Goal: Information Seeking & Learning: Learn about a topic

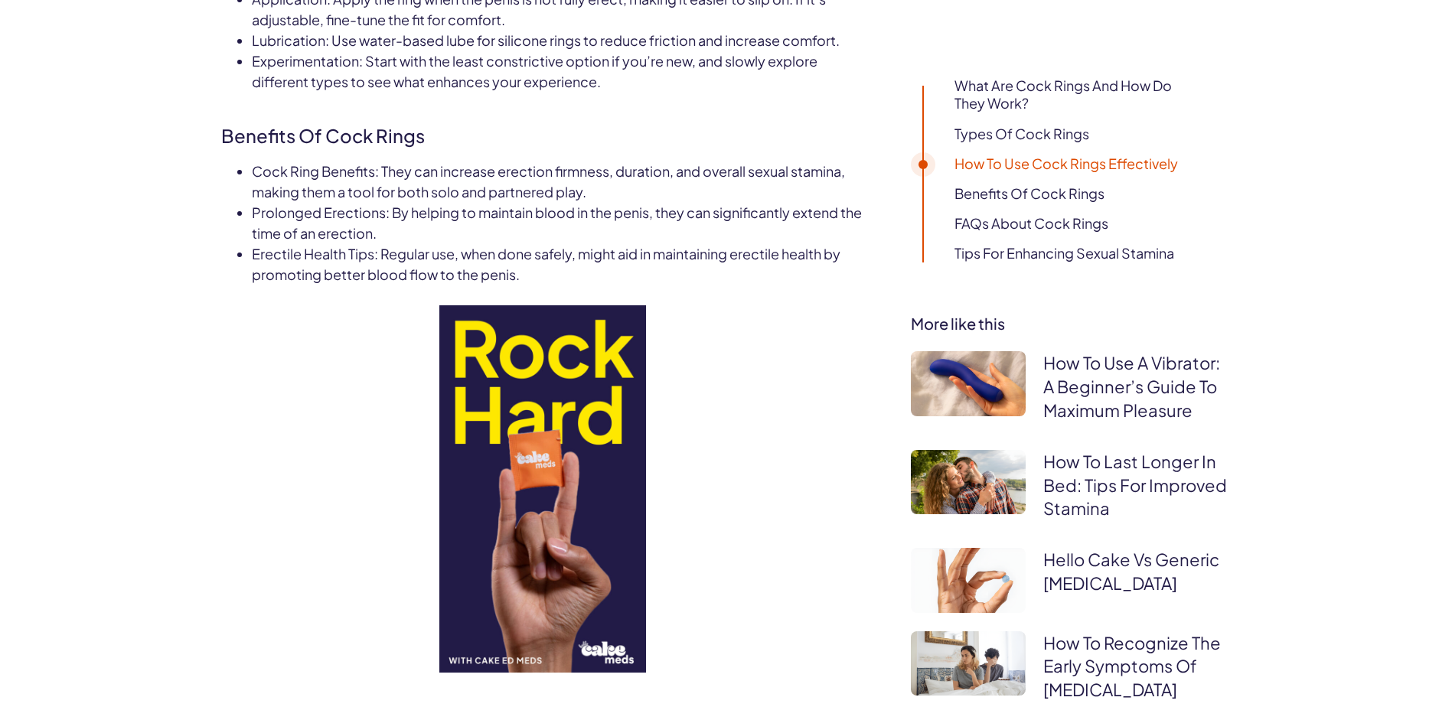
scroll to position [1454, 0]
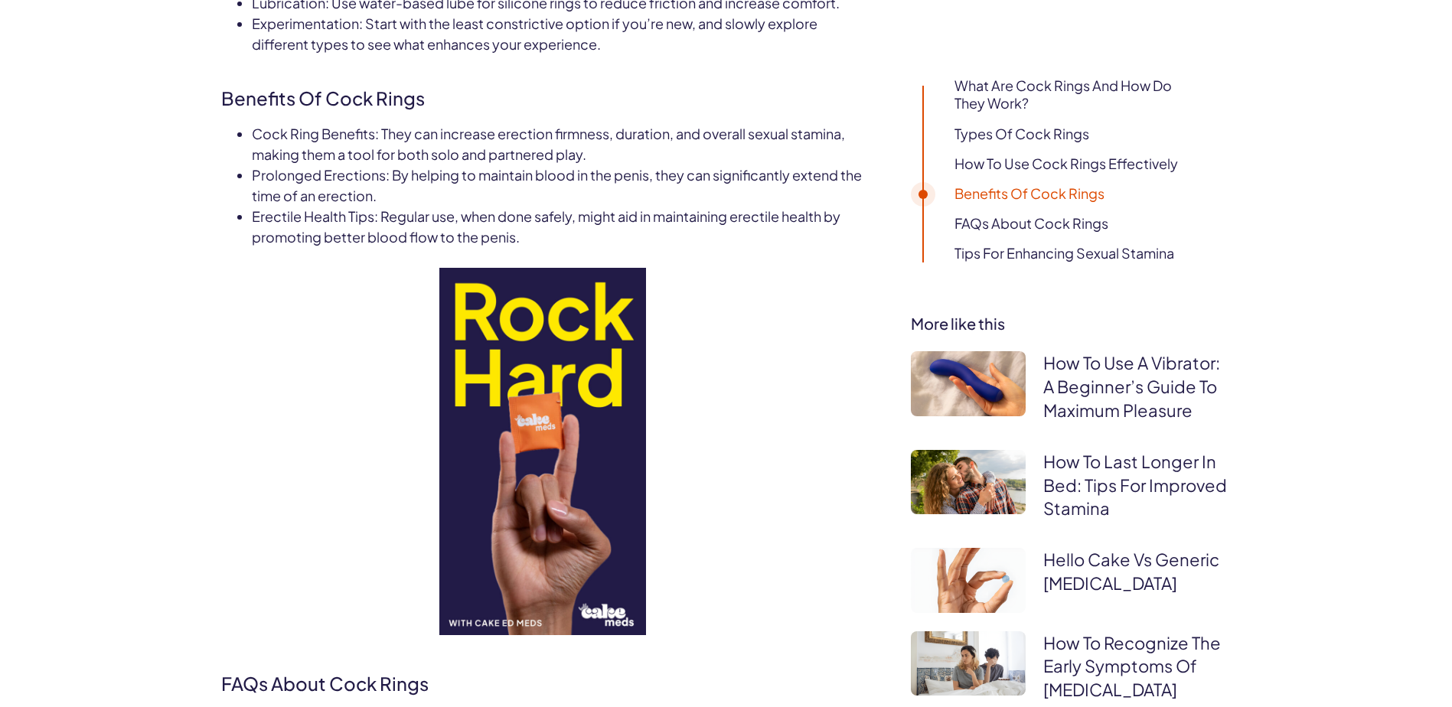
click at [263, 104] on h2 "Benefits of Cock Rings" at bounding box center [543, 93] width 644 height 37
drag, startPoint x: 263, startPoint y: 104, endPoint x: 423, endPoint y: 113, distance: 161.0
click at [423, 113] on div "Cock rings, often overlooked in discussions about sex toys, can be pivotal in e…" at bounding box center [543, 292] width 644 height 1798
drag, startPoint x: 423, startPoint y: 113, endPoint x: 290, endPoint y: 165, distance: 143.0
click at [290, 165] on div "Prolonged Erections : By helping to maintain blood in the penis, they can signi…" at bounding box center [558, 185] width 613 height 41
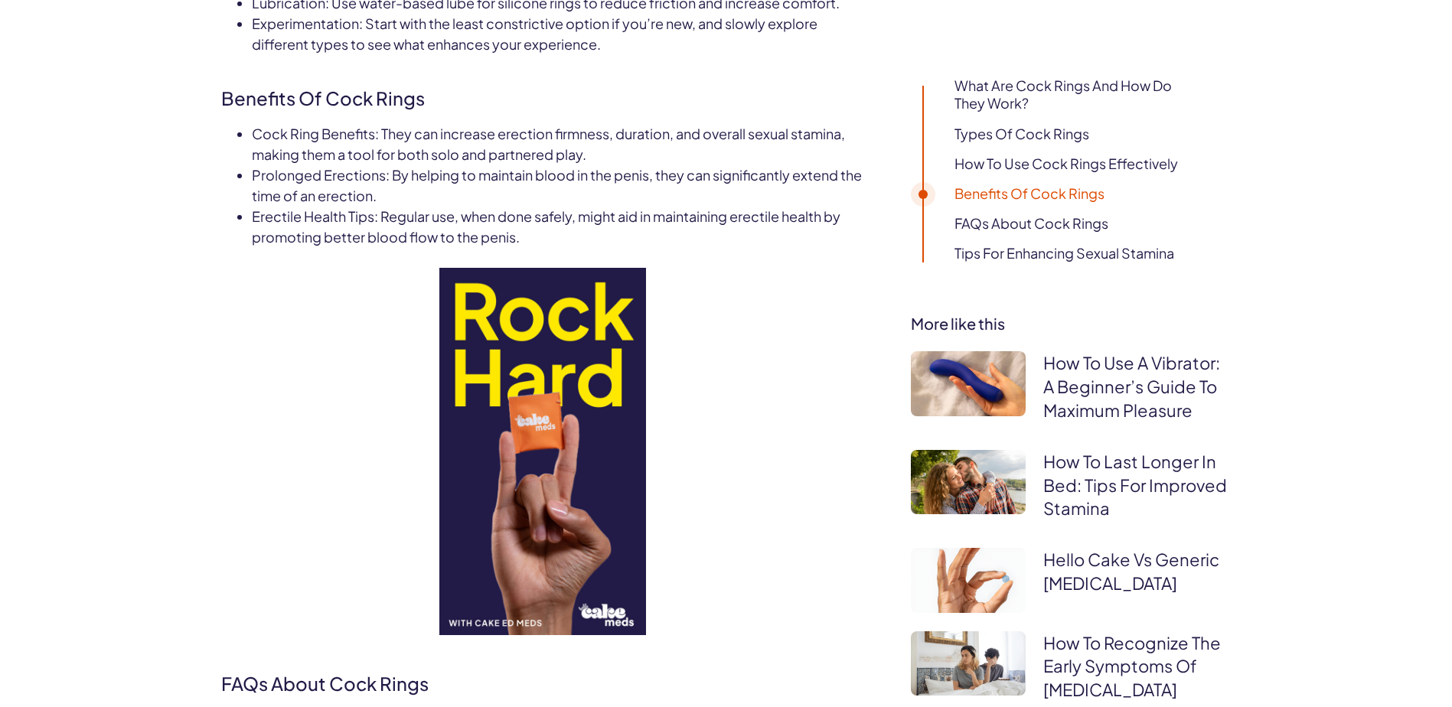
click at [293, 135] on span "Cock Ring Benefits" at bounding box center [313, 134] width 123 height 18
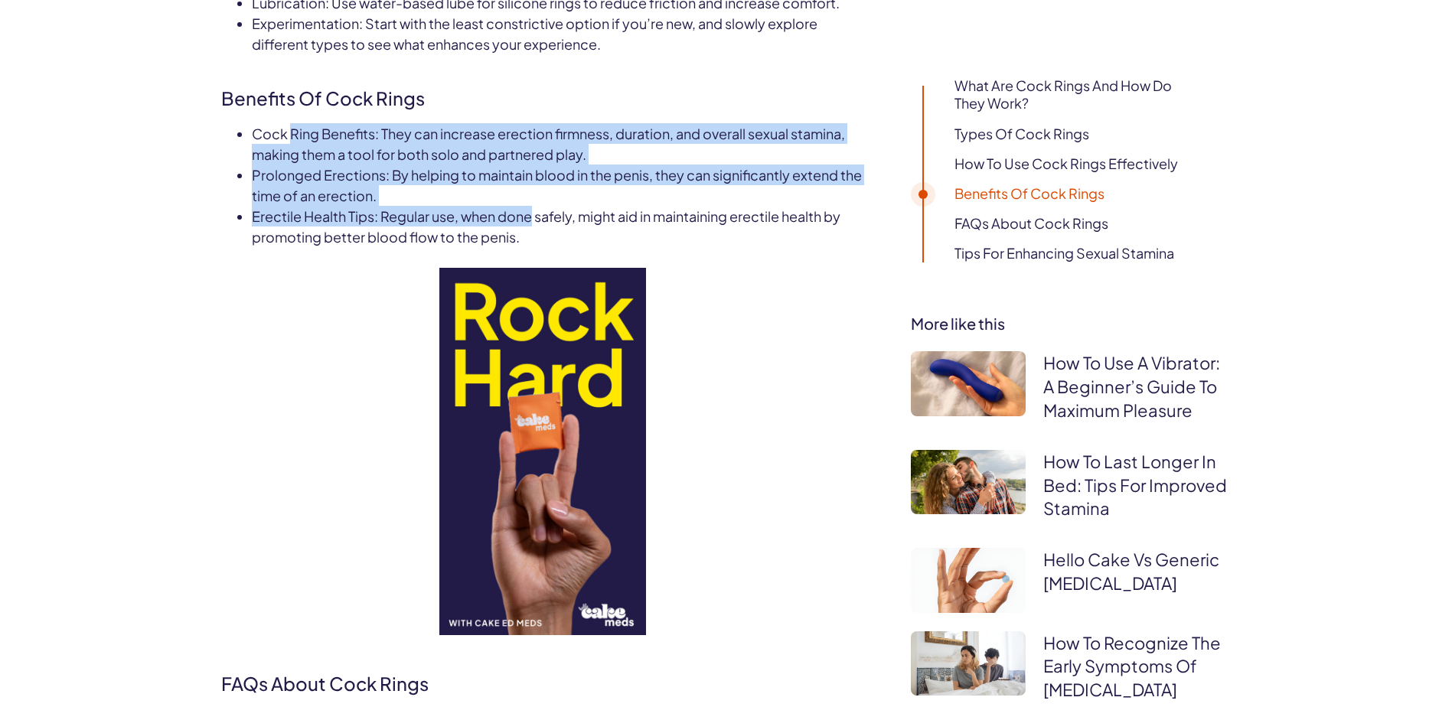
drag, startPoint x: 293, startPoint y: 135, endPoint x: 512, endPoint y: 214, distance: 232.9
click at [512, 214] on ul "Cock Ring Benefits : They can increase erection firmness, duration, and overall…" at bounding box center [558, 185] width 613 height 124
drag, startPoint x: 512, startPoint y: 214, endPoint x: 530, endPoint y: 226, distance: 21.7
click at [530, 226] on div "Erectile Health Tips : Regular use, when done safely, might aid in maintaining …" at bounding box center [558, 226] width 613 height 41
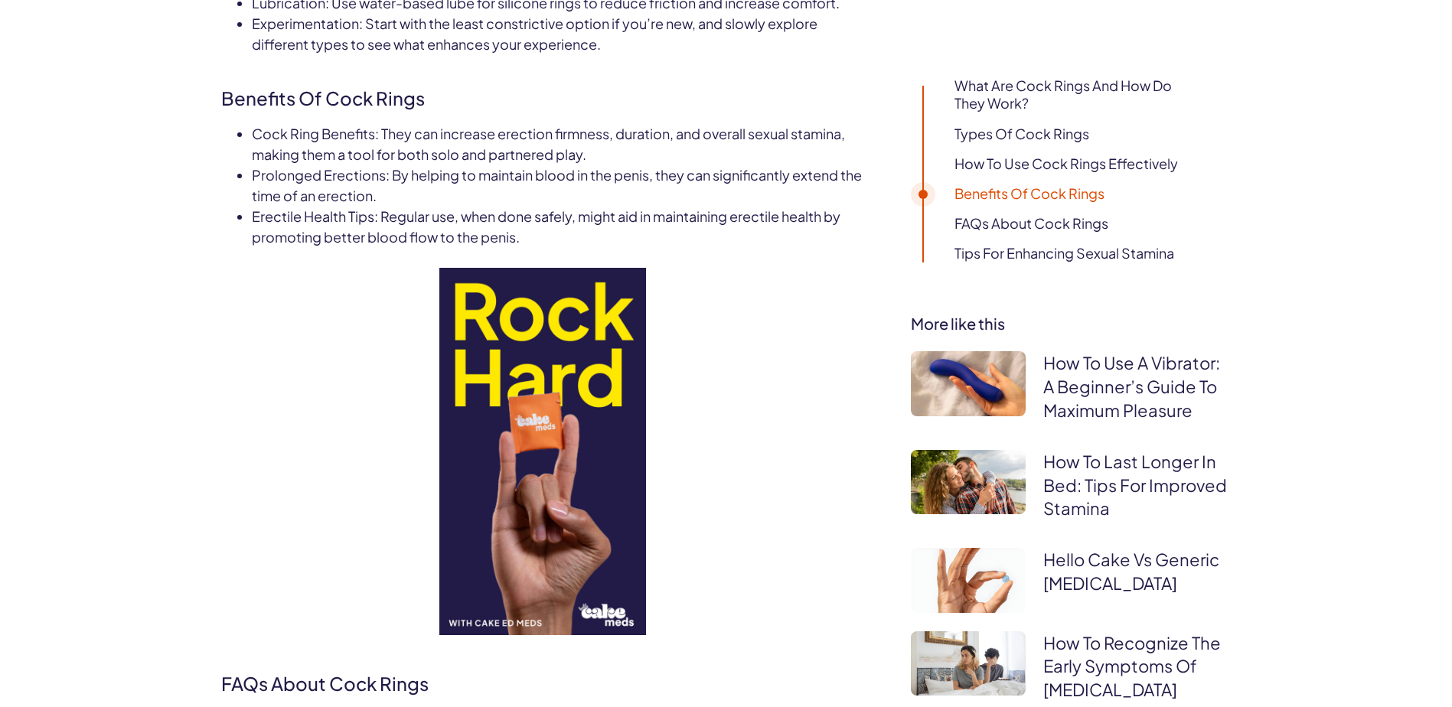
click at [532, 219] on span ": Regular use, when done safely, might aid in maintaining erectile health by pr…" at bounding box center [546, 226] width 589 height 38
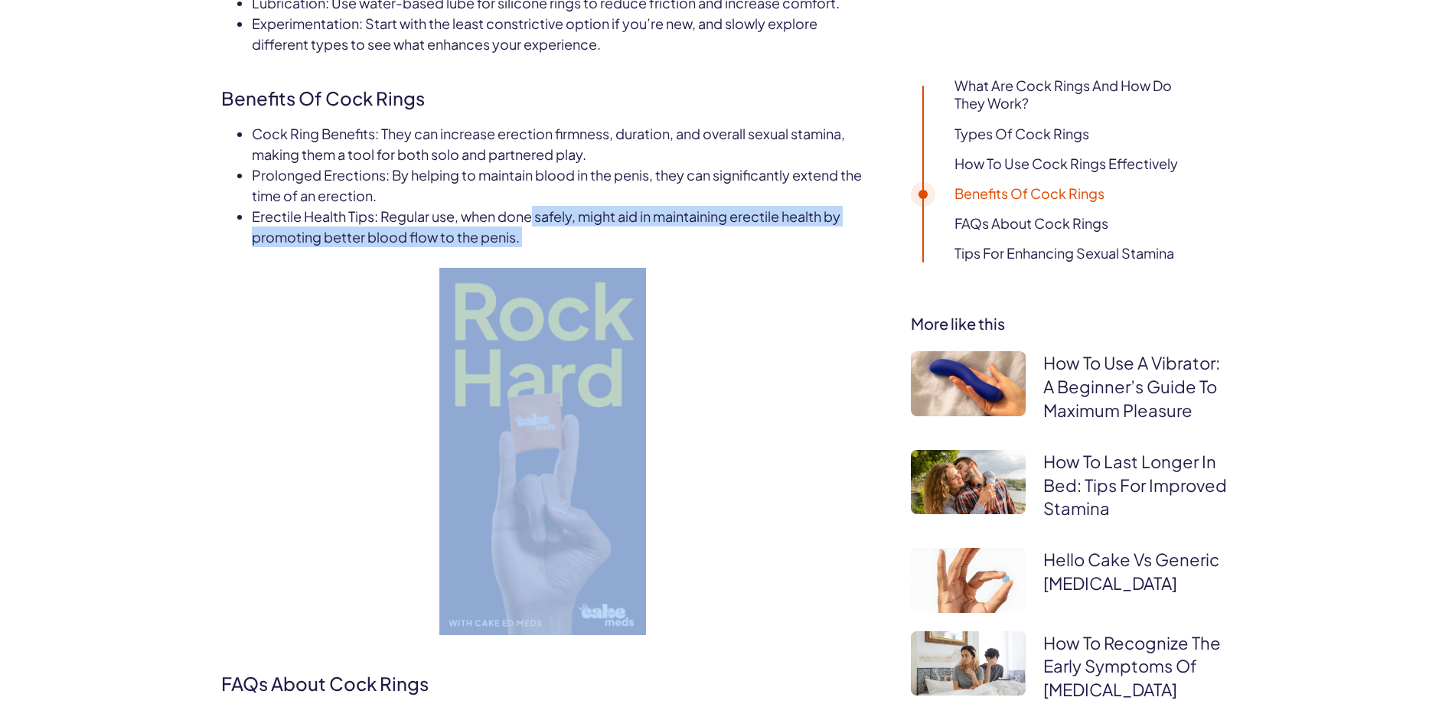
drag, startPoint x: 532, startPoint y: 219, endPoint x: 530, endPoint y: 232, distance: 13.1
click at [530, 232] on div "Erectile Health Tips : Regular use, when done safely, might aid in maintaining …" at bounding box center [558, 226] width 613 height 41
drag, startPoint x: 530, startPoint y: 232, endPoint x: 469, endPoint y: 243, distance: 62.2
click at [530, 232] on div "Erectile Health Tips : Regular use, when done safely, might aid in maintaining …" at bounding box center [558, 226] width 613 height 41
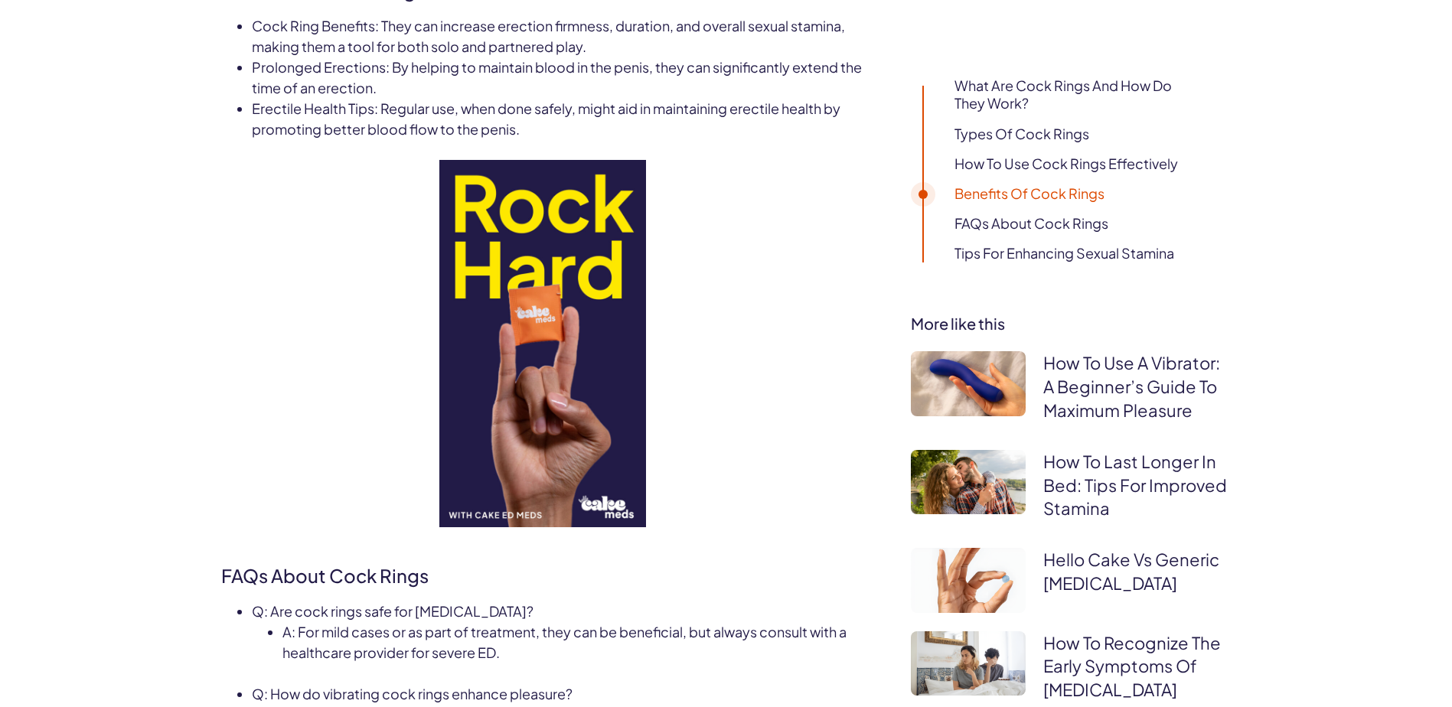
scroll to position [1837, 0]
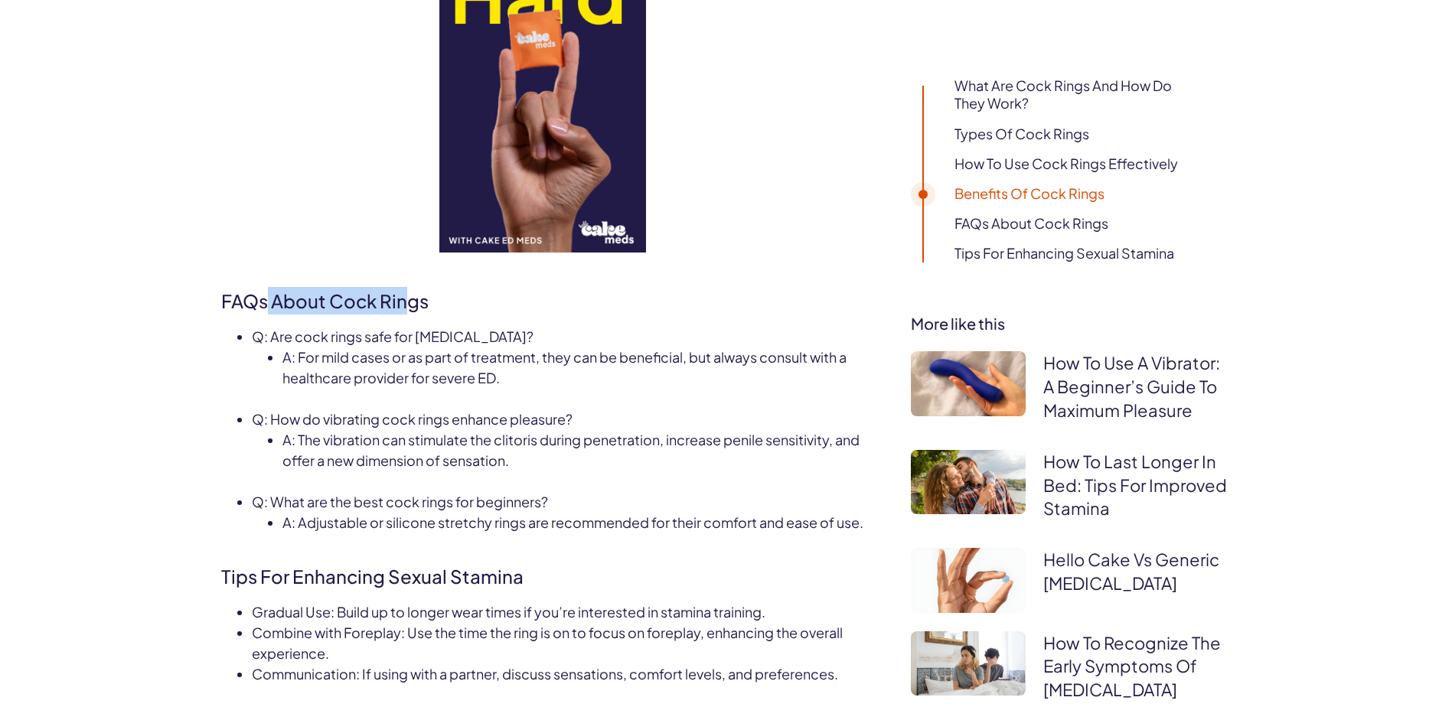
drag, startPoint x: 241, startPoint y: 300, endPoint x: 429, endPoint y: 300, distance: 187.5
click at [425, 300] on h2 "FAQs About Cock Rings" at bounding box center [543, 296] width 644 height 37
drag, startPoint x: 429, startPoint y: 300, endPoint x: 221, endPoint y: 360, distance: 216.1
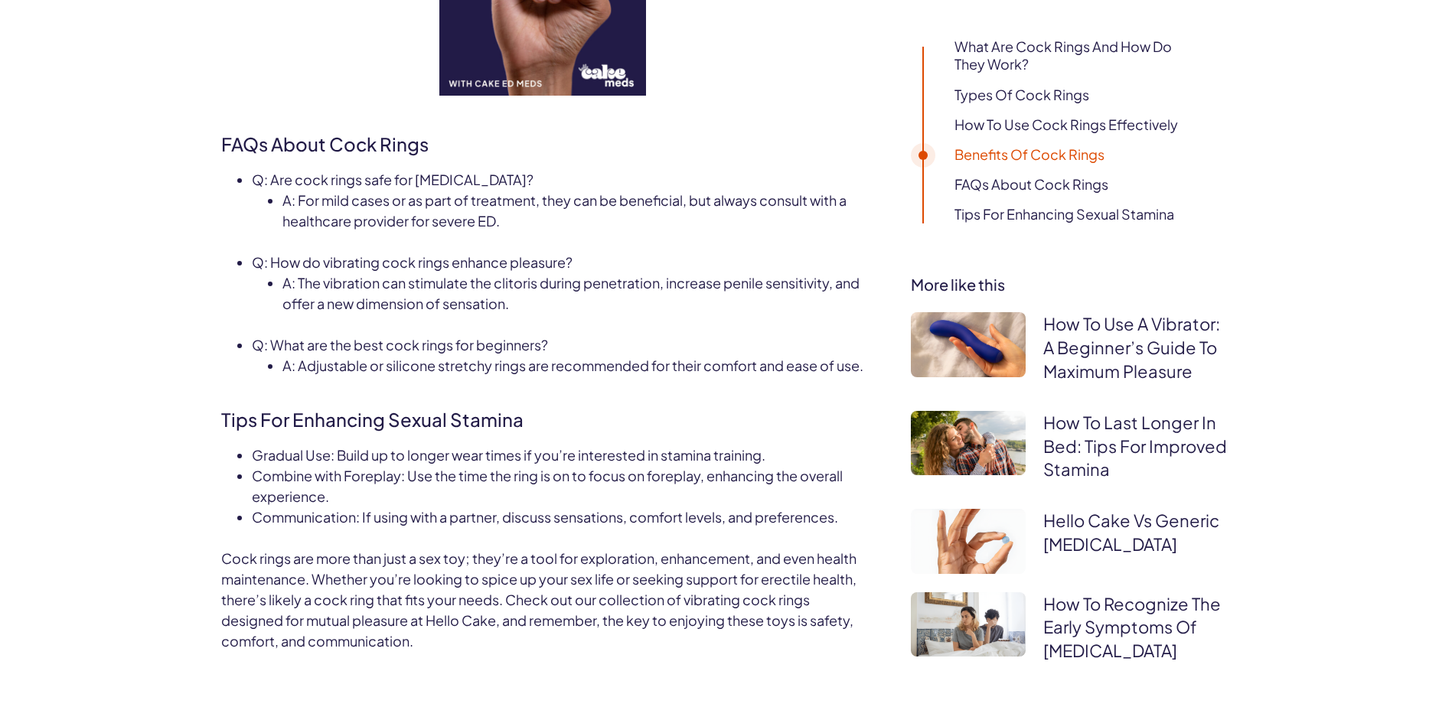
scroll to position [1990, 0]
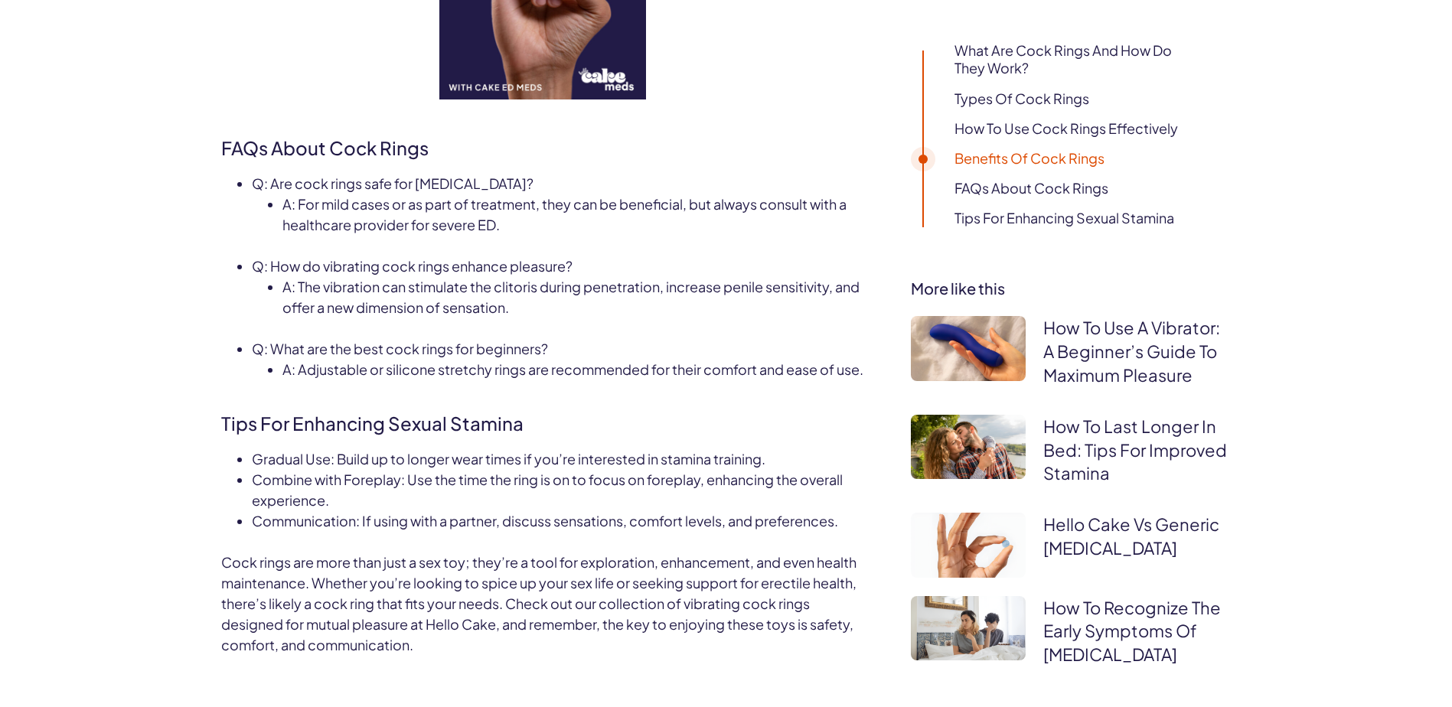
click at [295, 207] on span "A: For mild cases or as part of treatment, they can be beneficial, but always c…" at bounding box center [564, 214] width 564 height 38
click at [309, 203] on span "A: For mild cases or as part of treatment, they can be beneficial, but always c…" at bounding box center [564, 214] width 564 height 38
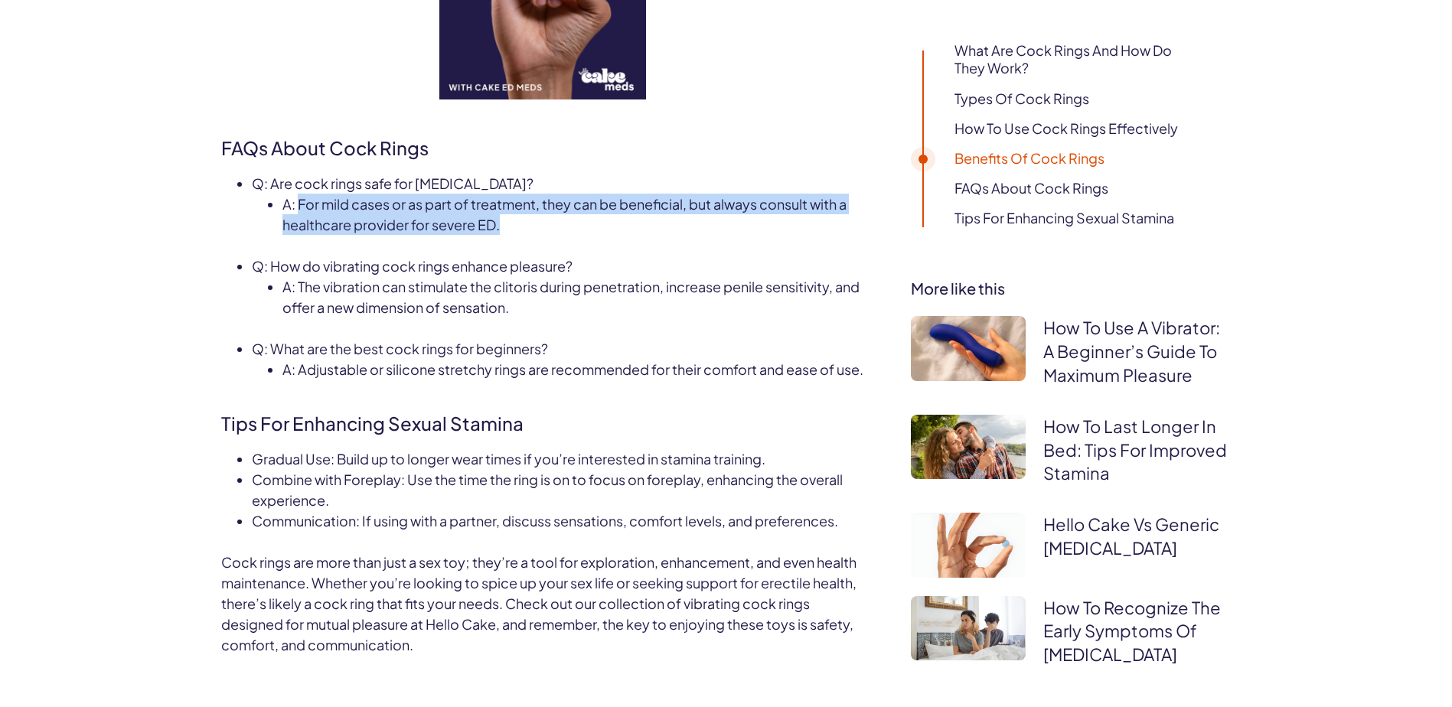
drag, startPoint x: 309, startPoint y: 203, endPoint x: 584, endPoint y: 226, distance: 275.7
click at [584, 226] on div "A: For mild cases or as part of treatment, they can be beneficial, but always c…" at bounding box center [573, 214] width 582 height 41
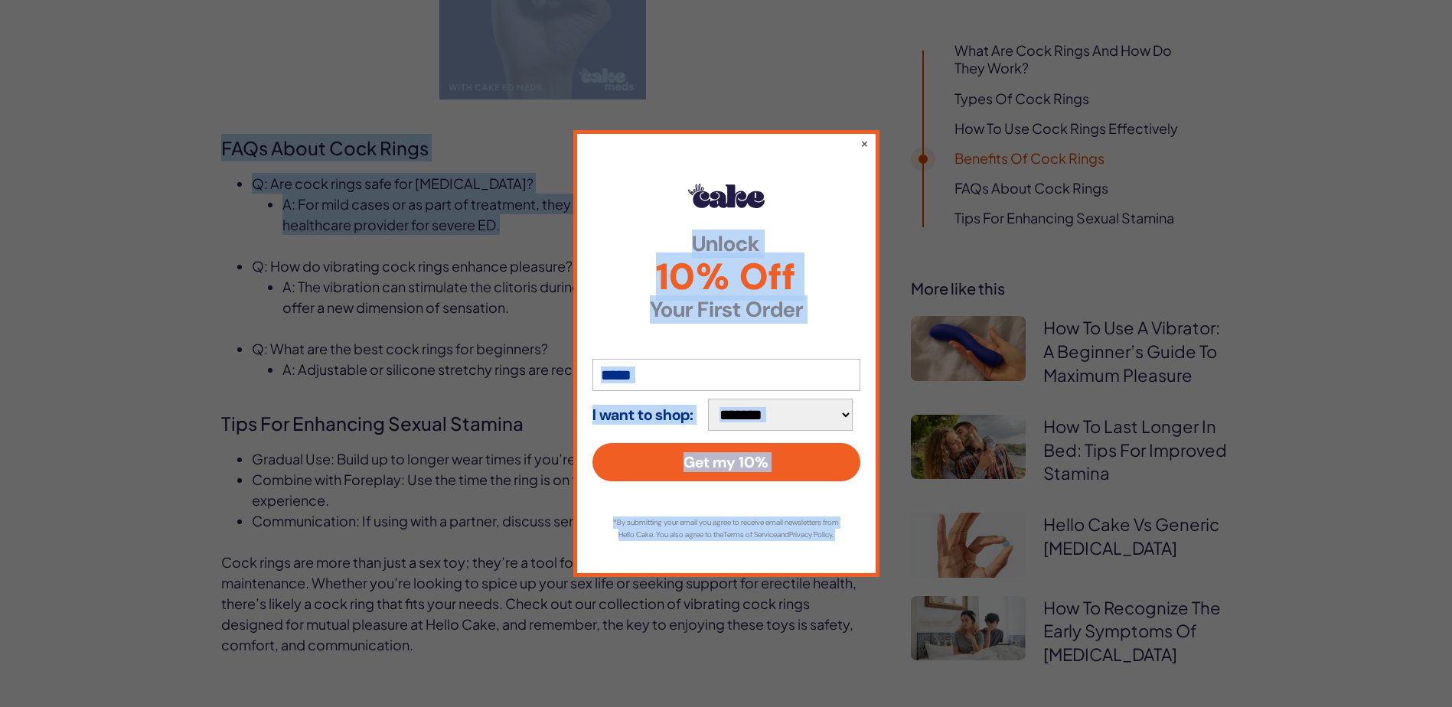
drag, startPoint x: 584, startPoint y: 226, endPoint x: 290, endPoint y: 210, distance: 294.3
drag, startPoint x: 290, startPoint y: 210, endPoint x: 396, endPoint y: 239, distance: 110.1
click at [396, 239] on div "**********" at bounding box center [726, 353] width 1452 height 707
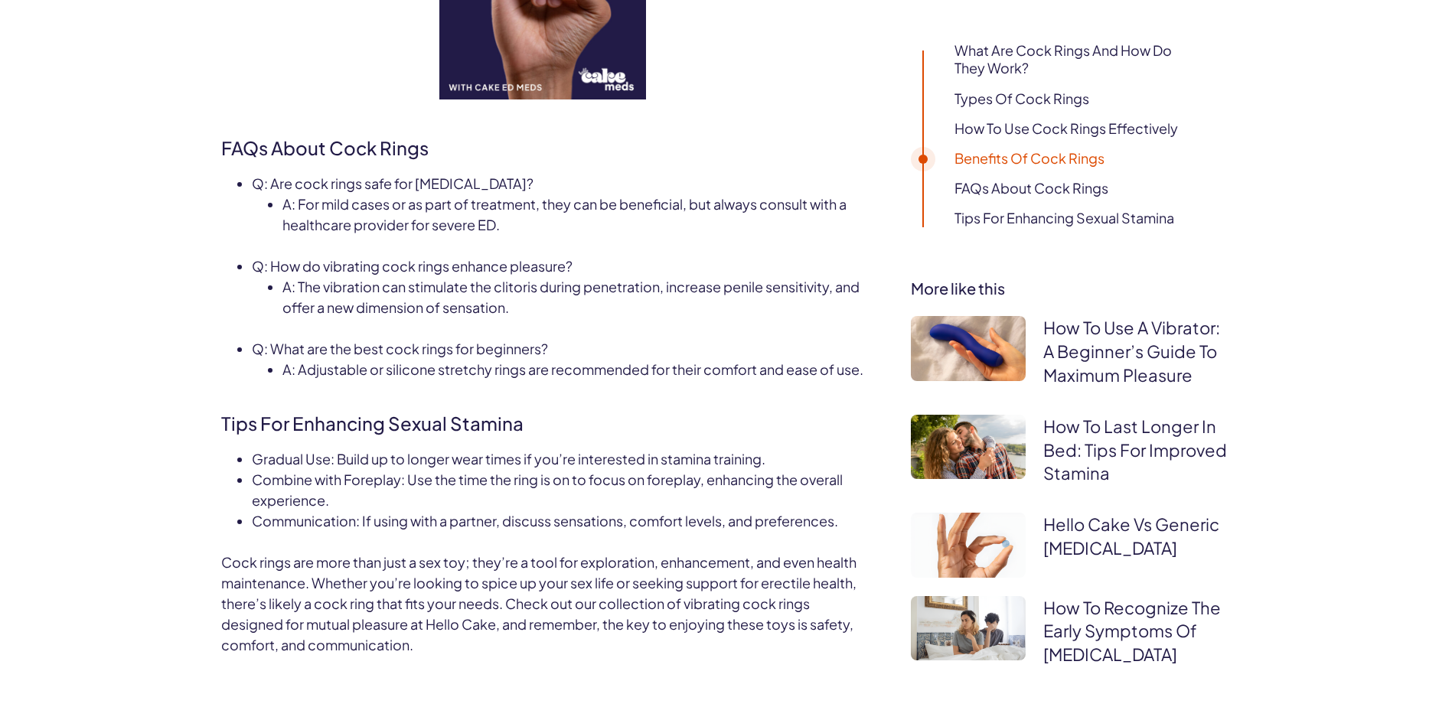
click at [517, 227] on div "A: For mild cases or as part of treatment, they can be beneficial, but always c…" at bounding box center [573, 214] width 582 height 41
click at [484, 229] on span "A: For mild cases or as part of treatment, they can be beneficial, but always c…" at bounding box center [564, 214] width 564 height 38
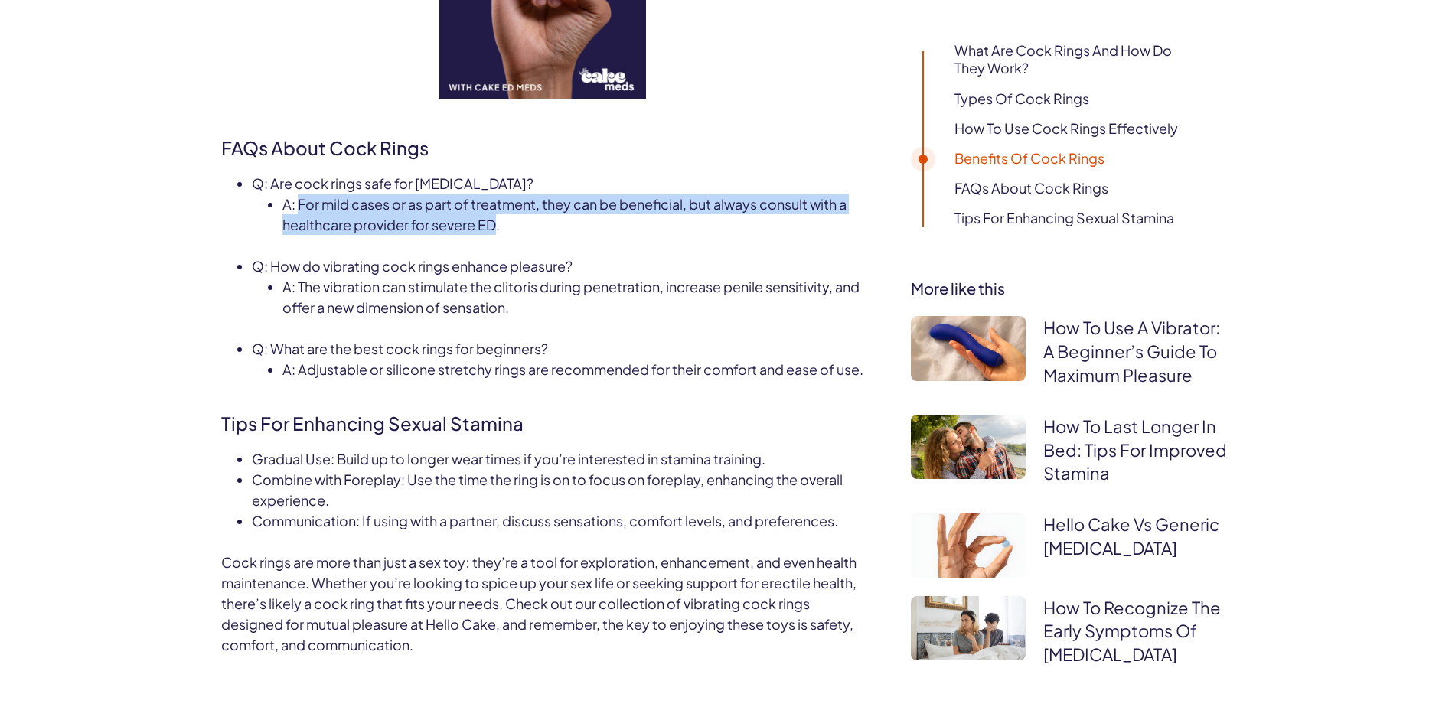
drag, startPoint x: 484, startPoint y: 229, endPoint x: 307, endPoint y: 201, distance: 179.7
click at [307, 201] on span "A: For mild cases or as part of treatment, they can be beneficial, but always c…" at bounding box center [564, 214] width 564 height 38
click at [305, 203] on span "A: For mild cases or as part of treatment, they can be beneficial, but always c…" at bounding box center [564, 214] width 564 height 38
drag, startPoint x: 305, startPoint y: 203, endPoint x: 492, endPoint y: 231, distance: 189.6
click at [492, 231] on span "A: For mild cases or as part of treatment, they can be beneficial, but always c…" at bounding box center [564, 214] width 564 height 38
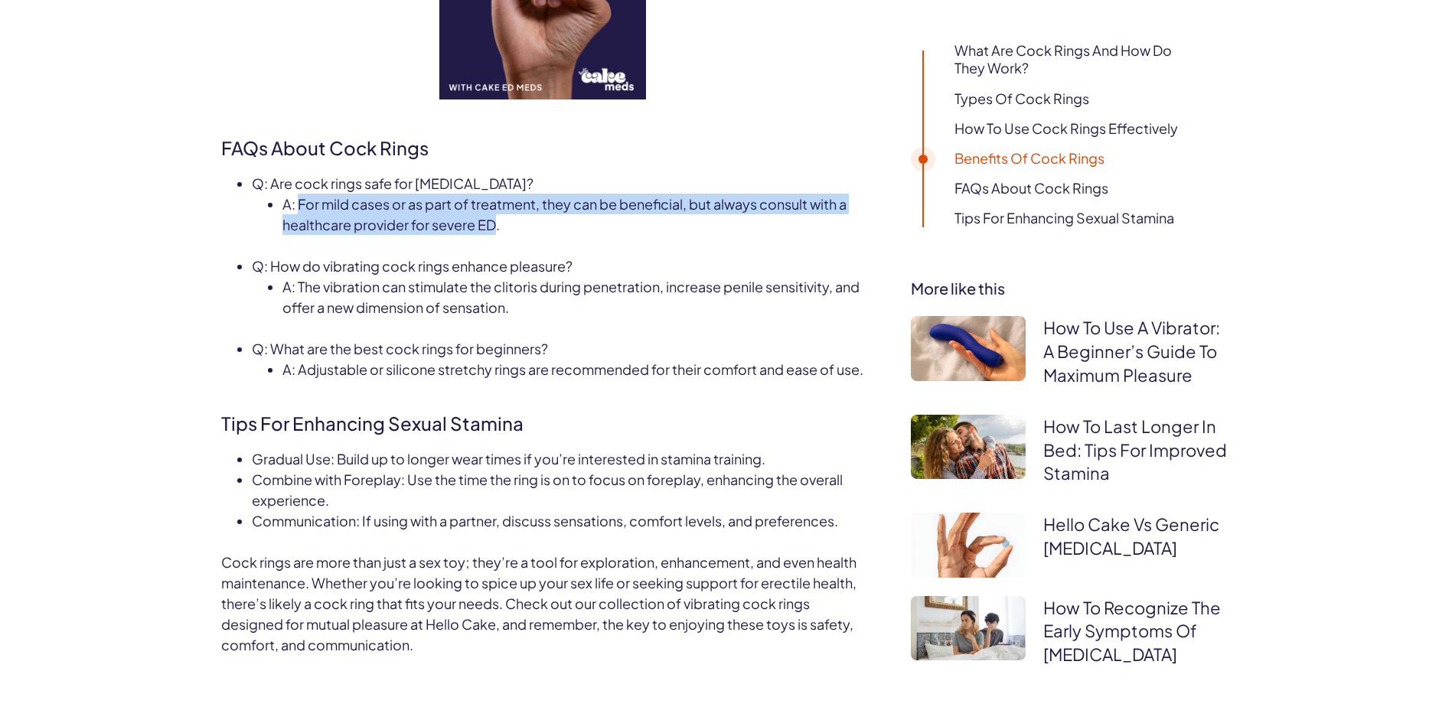
click at [492, 231] on span "A: For mild cases or as part of treatment, they can be beneficial, but always c…" at bounding box center [564, 214] width 564 height 38
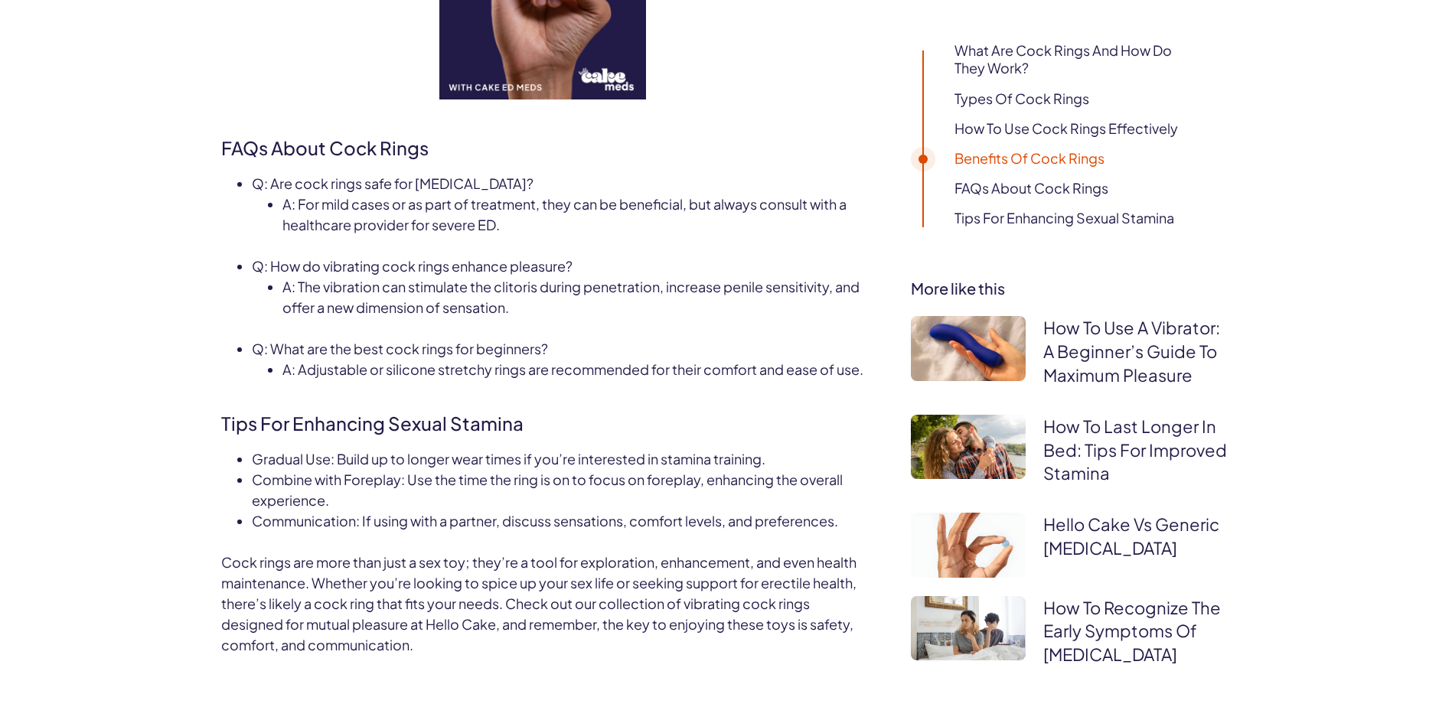
click at [498, 229] on span "A: For mild cases or as part of treatment, they can be beneficial, but always c…" at bounding box center [564, 214] width 564 height 38
click at [292, 260] on span "Q: How do vibrating cock rings enhance pleasure?" at bounding box center [412, 266] width 321 height 18
drag, startPoint x: 292, startPoint y: 260, endPoint x: 554, endPoint y: 275, distance: 262.9
click at [554, 275] on div "Q: How do vibrating cock rings enhance pleasure?" at bounding box center [558, 266] width 613 height 21
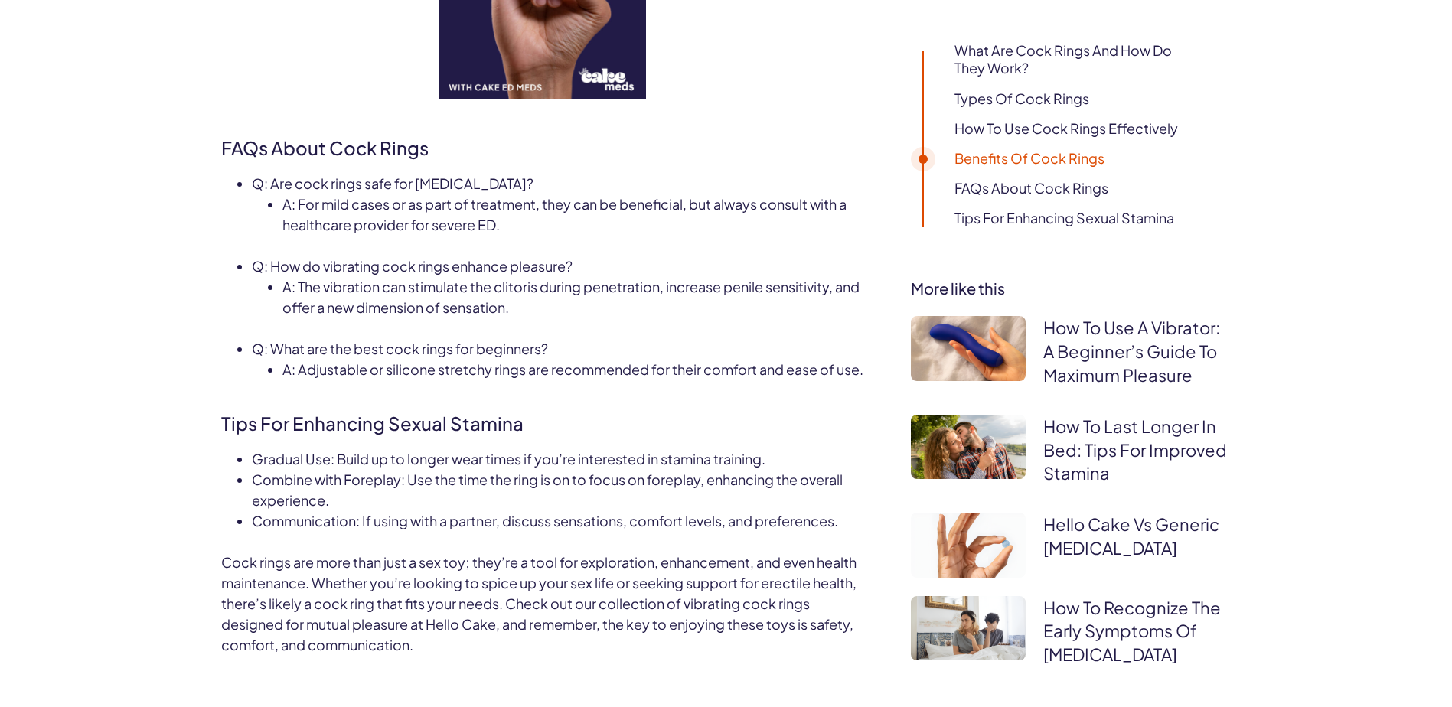
click at [305, 288] on span "A: The vibration can stimulate the clitoris during penetration, increase penile…" at bounding box center [570, 297] width 577 height 38
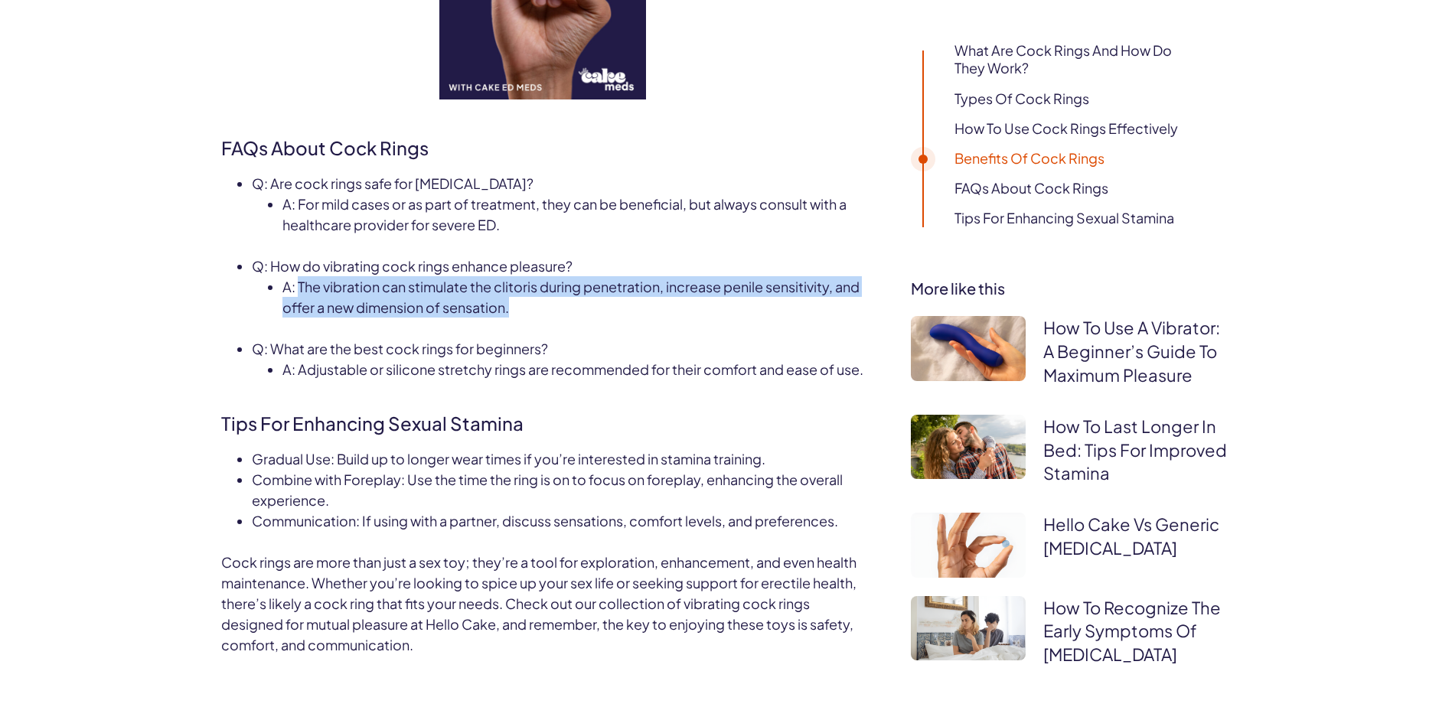
drag, startPoint x: 305, startPoint y: 288, endPoint x: 563, endPoint y: 311, distance: 258.2
click at [563, 311] on div "A: The vibration can stimulate the clitoris during penetration, increase penile…" at bounding box center [573, 296] width 582 height 41
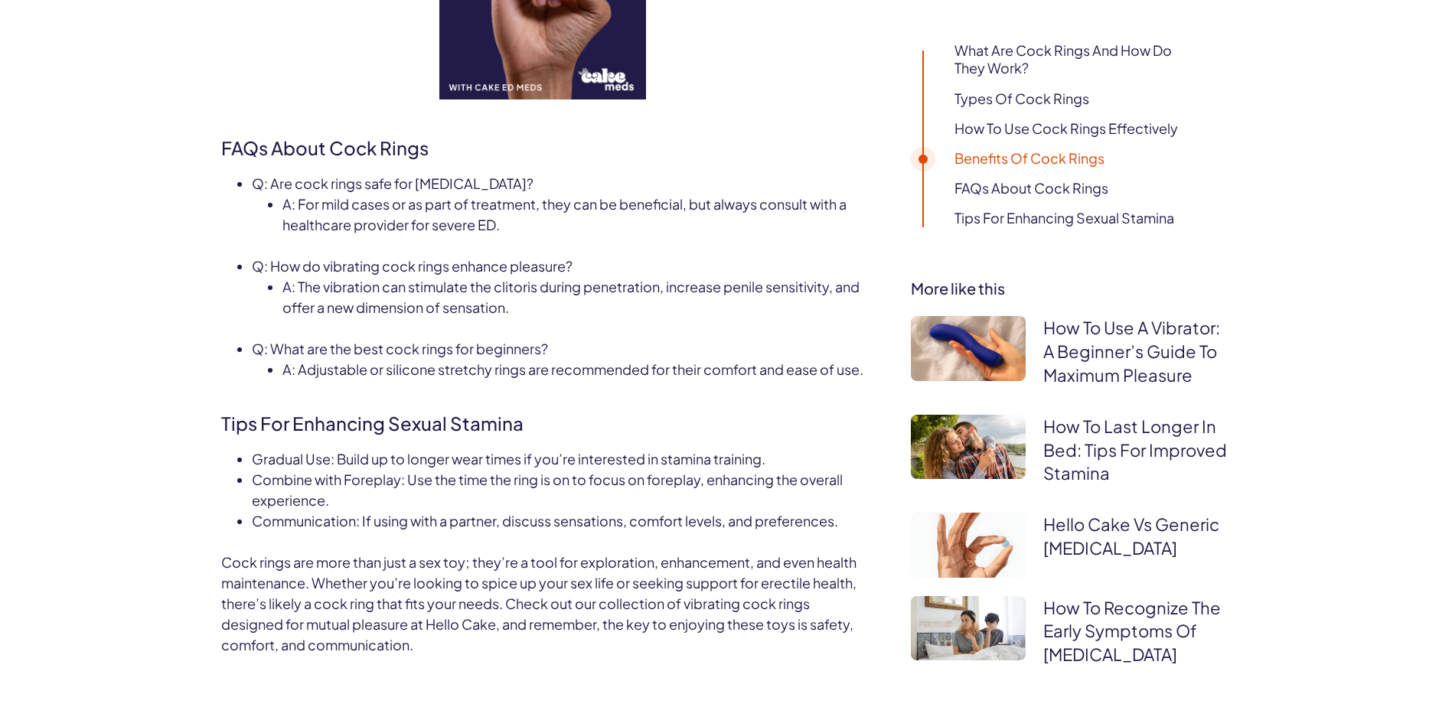
click at [305, 363] on span "A: Adjustable or silicone stretchy rings are recommended for their comfort and …" at bounding box center [572, 369] width 581 height 18
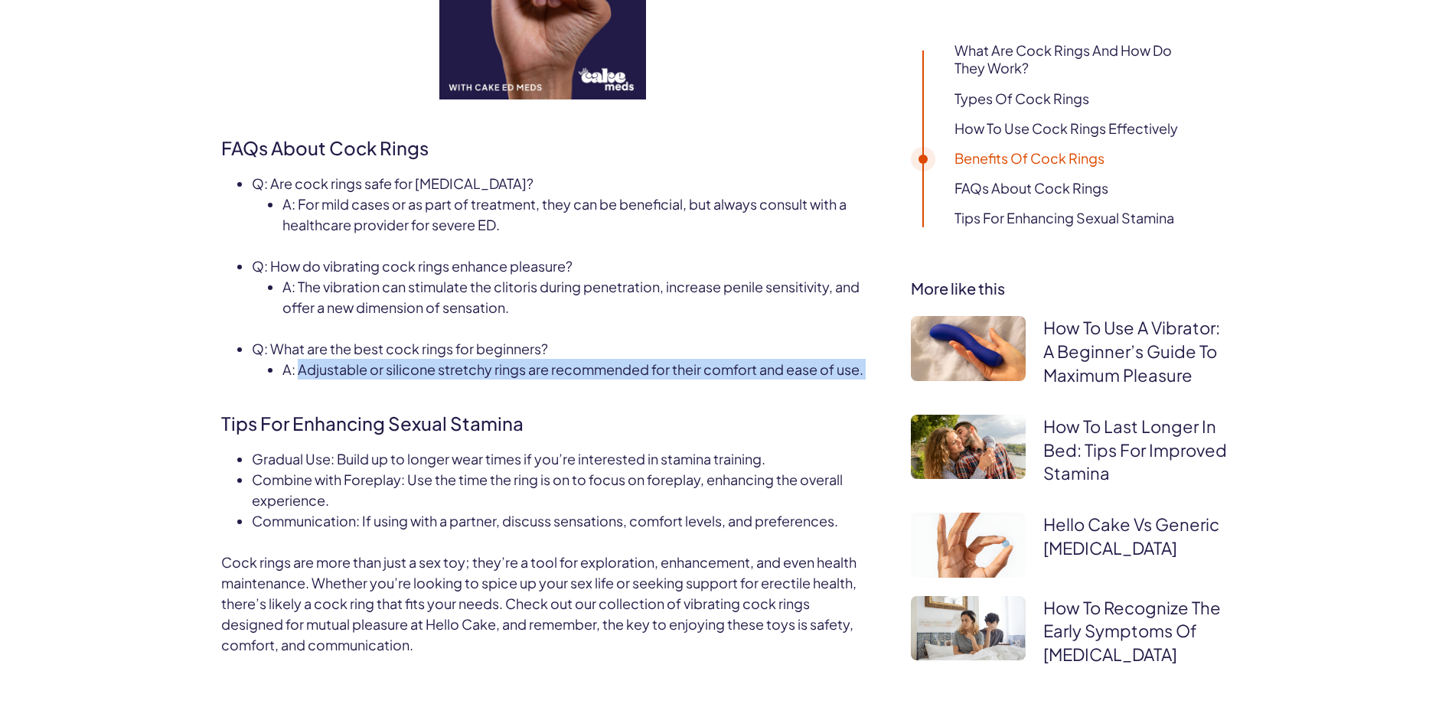
drag, startPoint x: 305, startPoint y: 363, endPoint x: 394, endPoint y: 393, distance: 94.6
click at [394, 380] on div "A: Adjustable or silicone stretchy rings are recommended for their comfort and …" at bounding box center [573, 369] width 582 height 21
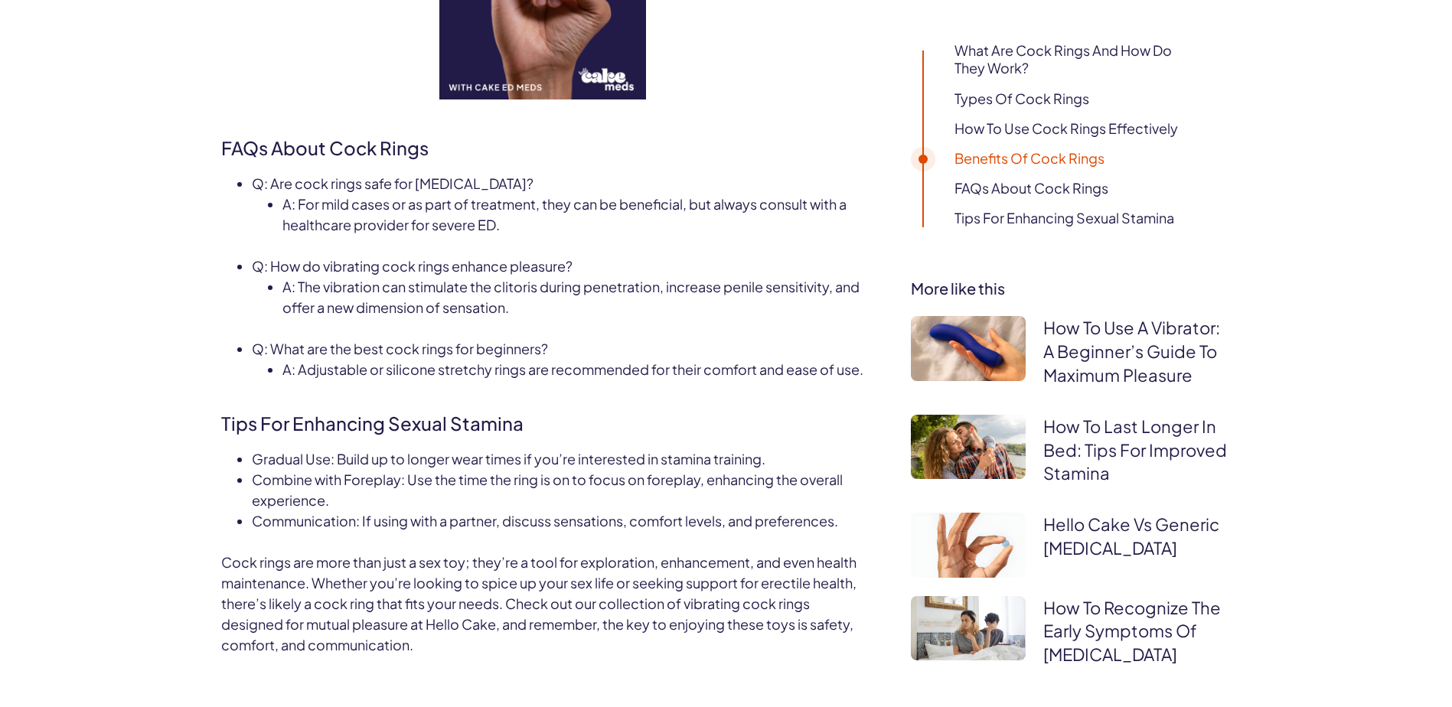
drag, startPoint x: 394, startPoint y: 393, endPoint x: 426, endPoint y: 403, distance: 33.4
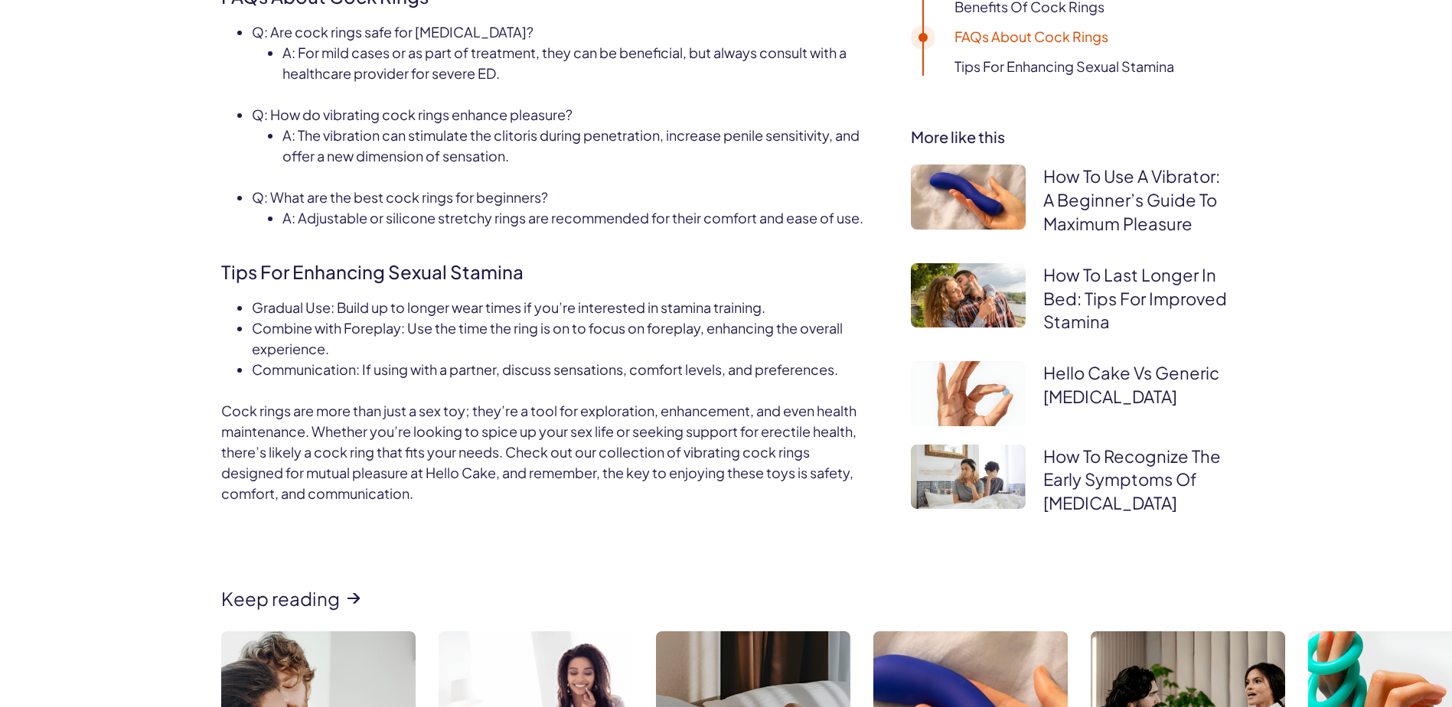
scroll to position [2143, 0]
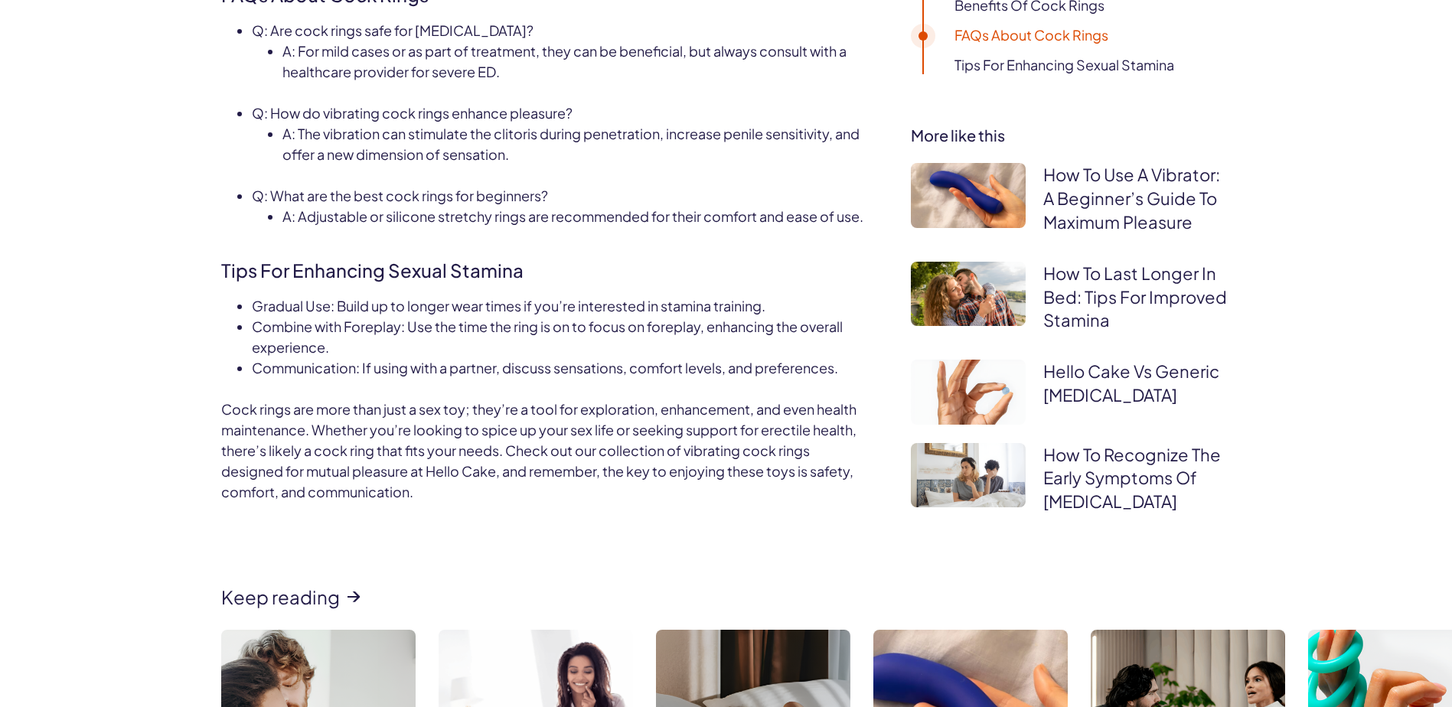
click at [297, 316] on div "Gradual Use : Build up to longer wear times if you’re interested in stamina tra…" at bounding box center [558, 305] width 613 height 21
drag, startPoint x: 297, startPoint y: 335, endPoint x: 323, endPoint y: 333, distance: 26.1
click at [323, 316] on div "Gradual Use : Build up to longer wear times if you’re interested in stamina tra…" at bounding box center [558, 305] width 613 height 21
drag, startPoint x: 323, startPoint y: 333, endPoint x: 354, endPoint y: 328, distance: 31.0
click at [354, 315] on span ": Build up to longer wear times if you’re interested in stamina training." at bounding box center [548, 306] width 435 height 18
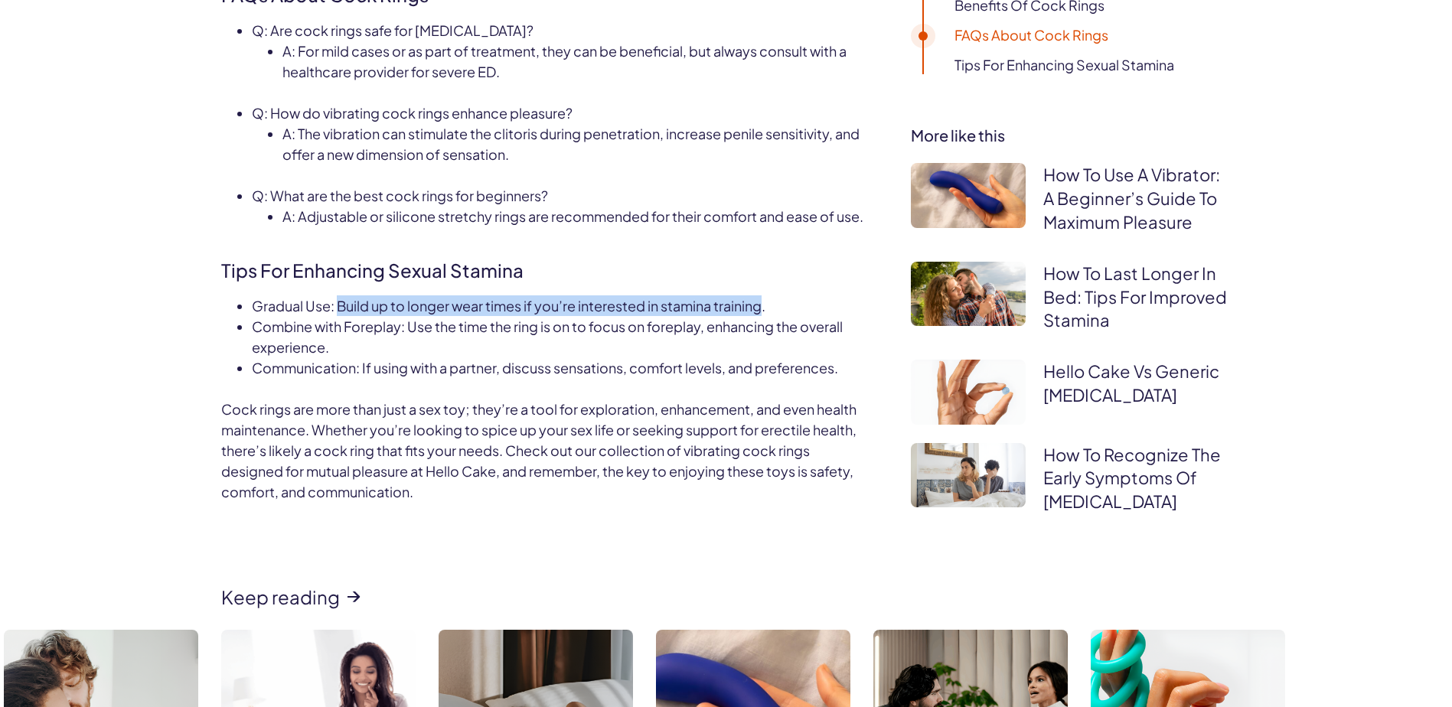
drag, startPoint x: 354, startPoint y: 328, endPoint x: 755, endPoint y: 332, distance: 401.1
click at [755, 315] on span ": Build up to longer wear times if you’re interested in stamina training." at bounding box center [548, 306] width 435 height 18
click at [378, 315] on span ": Build up to longer wear times if you’re interested in stamina training." at bounding box center [548, 306] width 435 height 18
drag, startPoint x: 378, startPoint y: 332, endPoint x: 519, endPoint y: 328, distance: 140.9
click at [519, 315] on span ": Build up to longer wear times if you’re interested in stamina training." at bounding box center [548, 306] width 435 height 18
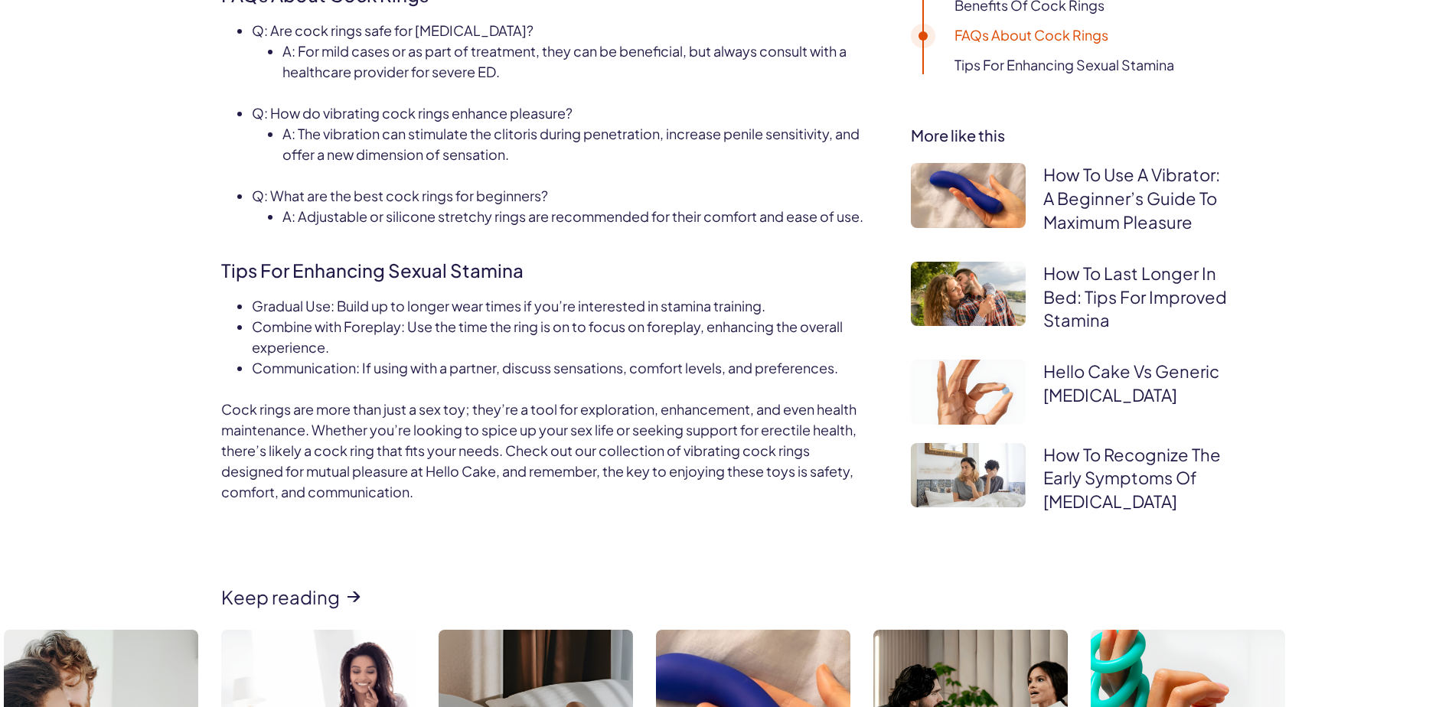
drag, startPoint x: 519, startPoint y: 328, endPoint x: 605, endPoint y: 329, distance: 86.5
click at [605, 315] on span ": Build up to longer wear times if you’re interested in stamina training." at bounding box center [548, 306] width 435 height 18
